Goal: Find contact information: Find contact information

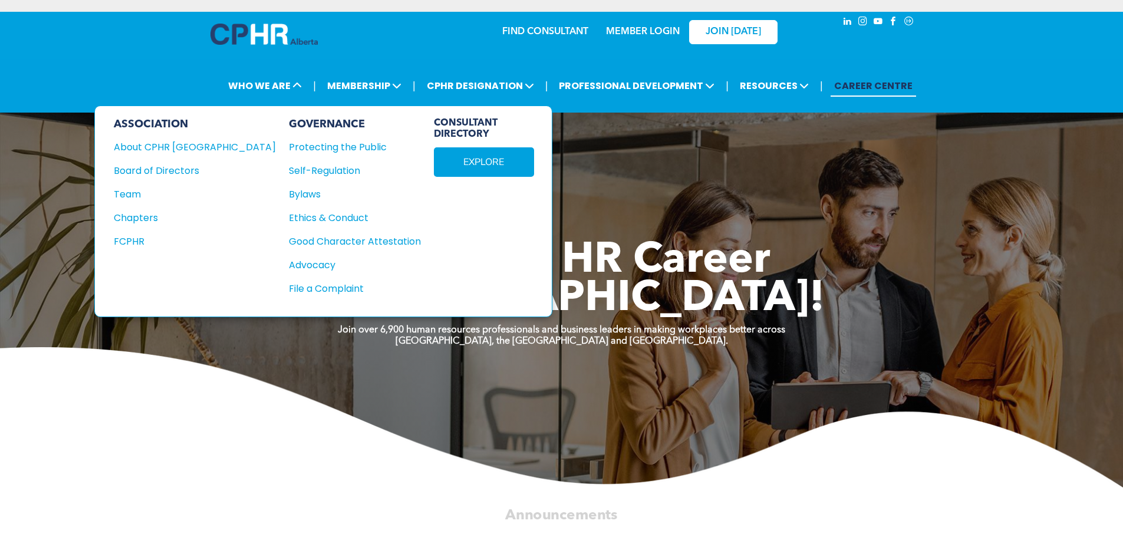
click at [164, 78] on div "Team" at bounding box center [187, 194] width 146 height 15
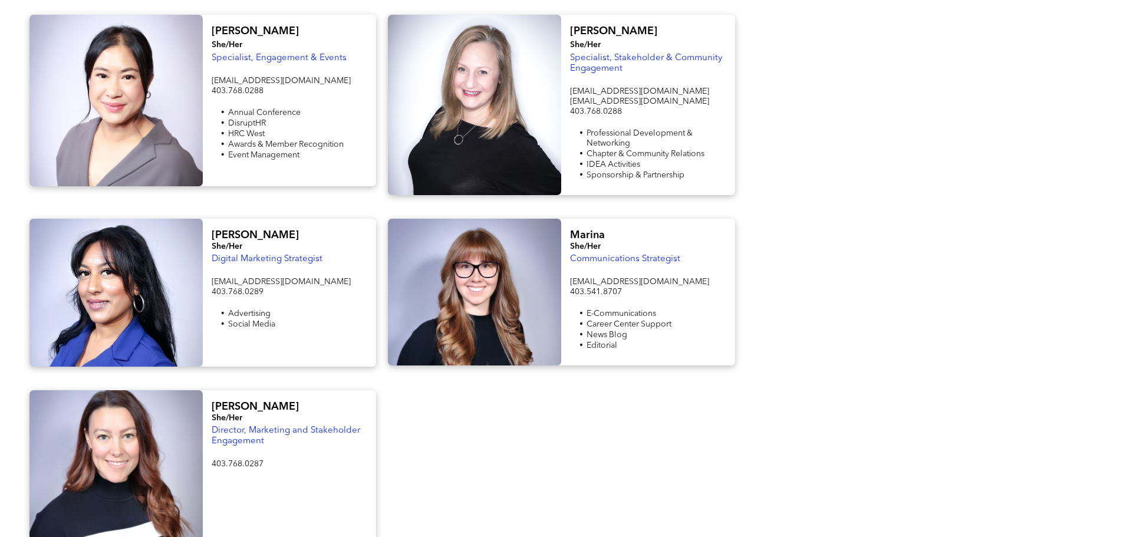
scroll to position [1179, 0]
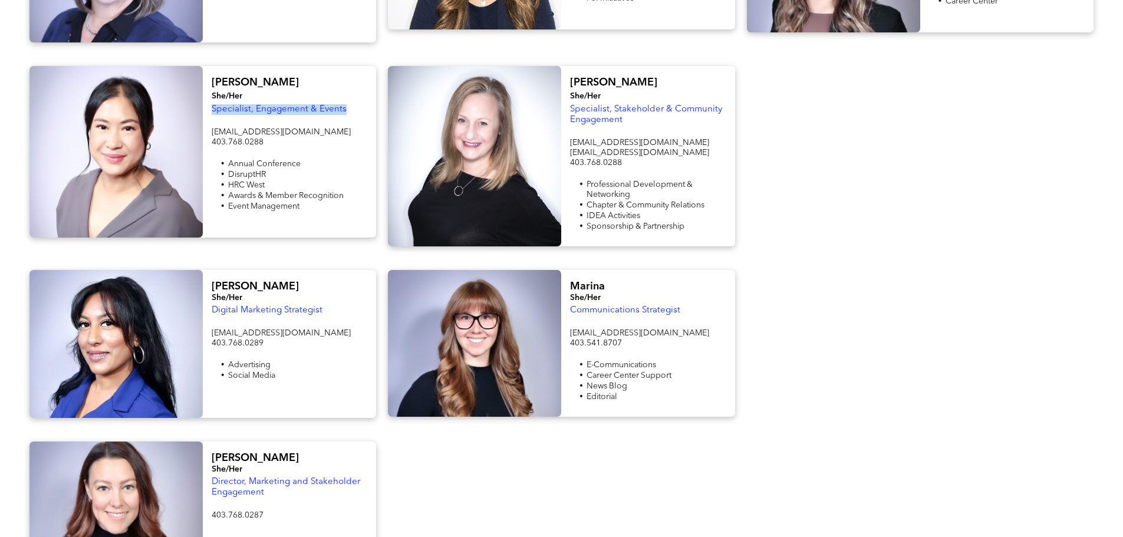
drag, startPoint x: 342, startPoint y: 96, endPoint x: 214, endPoint y: 98, distance: 127.9
click at [214, 105] on span "Specialist, Engagement & Events" at bounding box center [279, 109] width 135 height 9
drag, startPoint x: 618, startPoint y: 106, endPoint x: 569, endPoint y: 98, distance: 49.5
click at [569, 98] on div "[PERSON_NAME]/Her Specialist, Stakeholder & Community Engagement [EMAIL_ADDRESS…" at bounding box center [647, 156] width 173 height 180
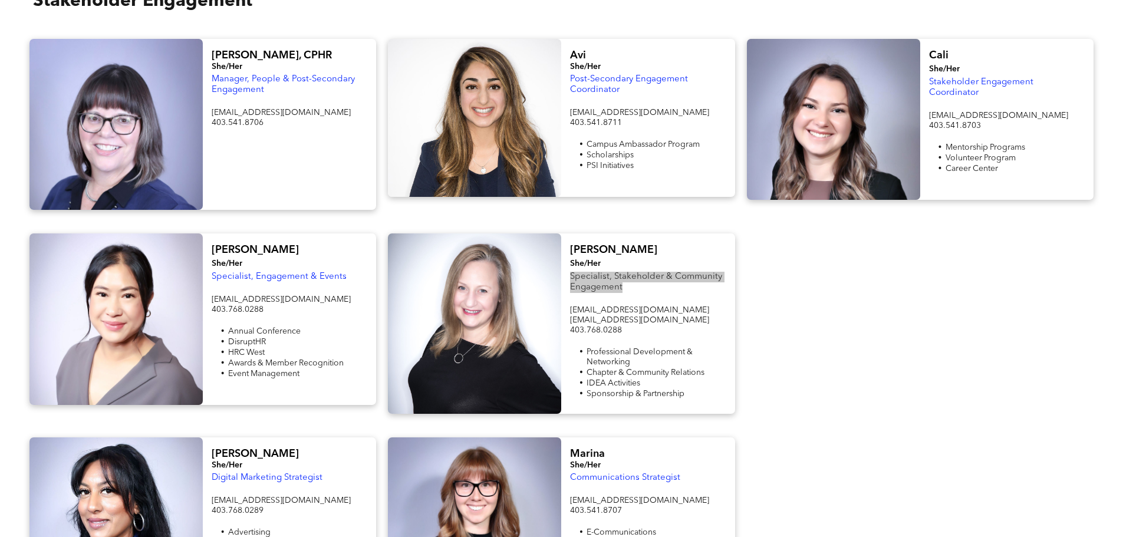
scroll to position [1002, 0]
